Goal: Use online tool/utility: Utilize a website feature to perform a specific function

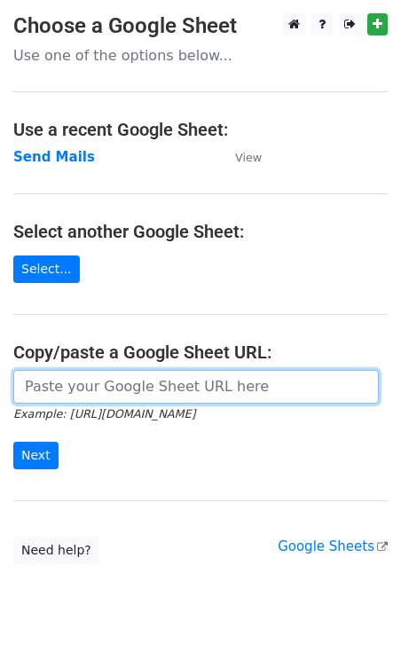
click at [63, 384] on input "url" at bounding box center [195, 387] width 365 height 34
paste input "[URL][DOMAIN_NAME]"
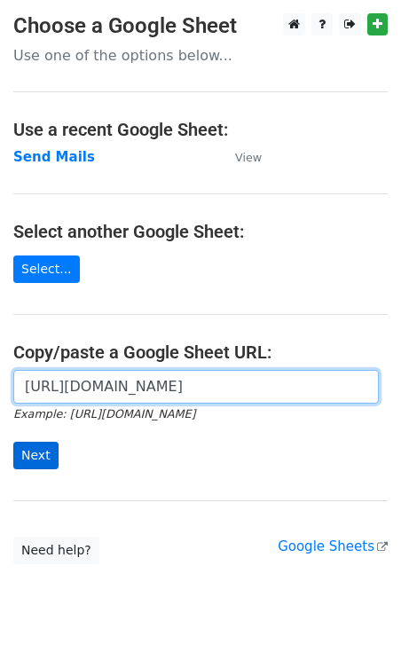
type input "[URL][DOMAIN_NAME]"
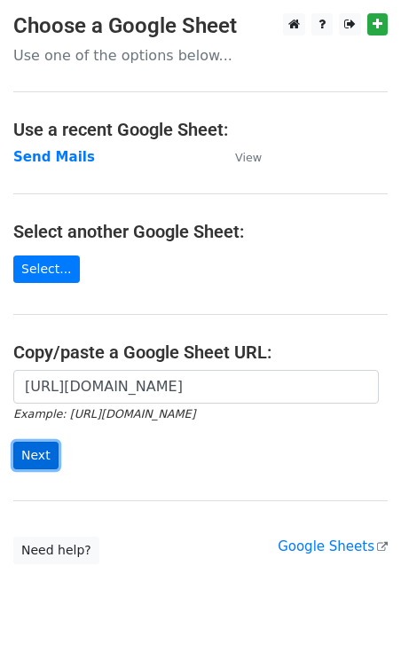
click at [45, 442] on input "Next" at bounding box center [35, 455] width 45 height 27
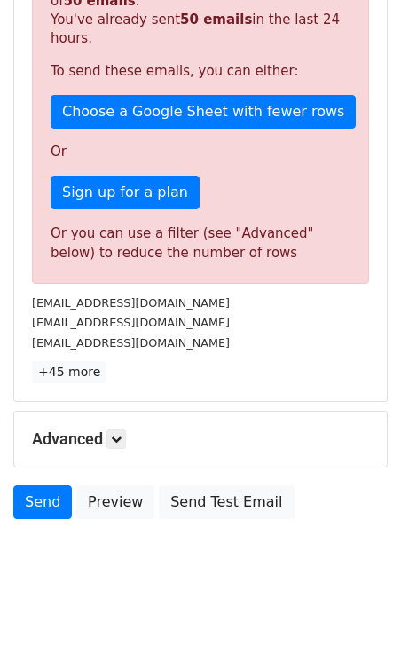
scroll to position [413, 0]
